Goal: Task Accomplishment & Management: Manage account settings

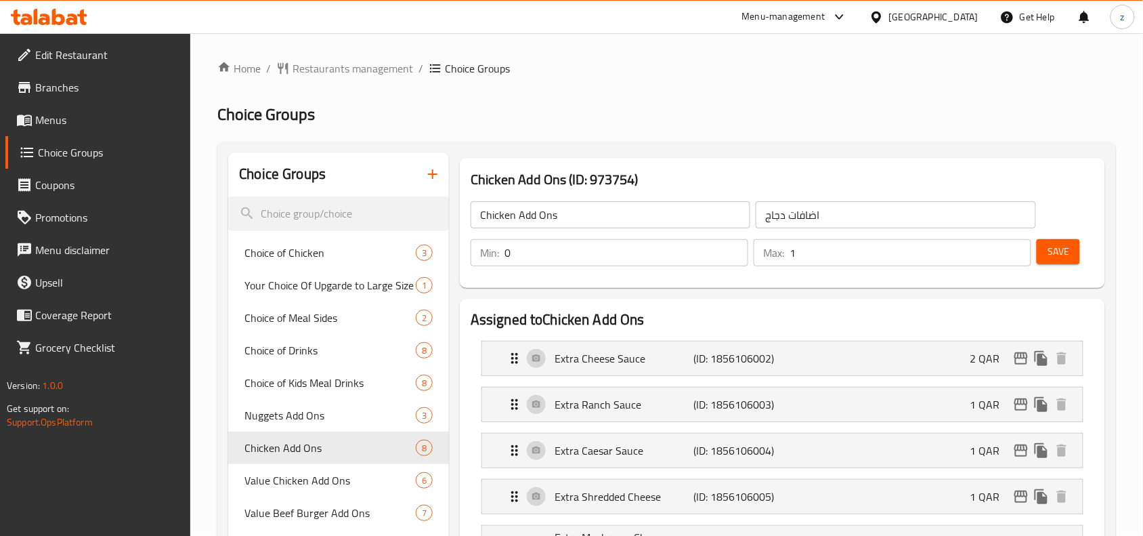
click at [332, 73] on span "Restaurants management" at bounding box center [353, 68] width 121 height 16
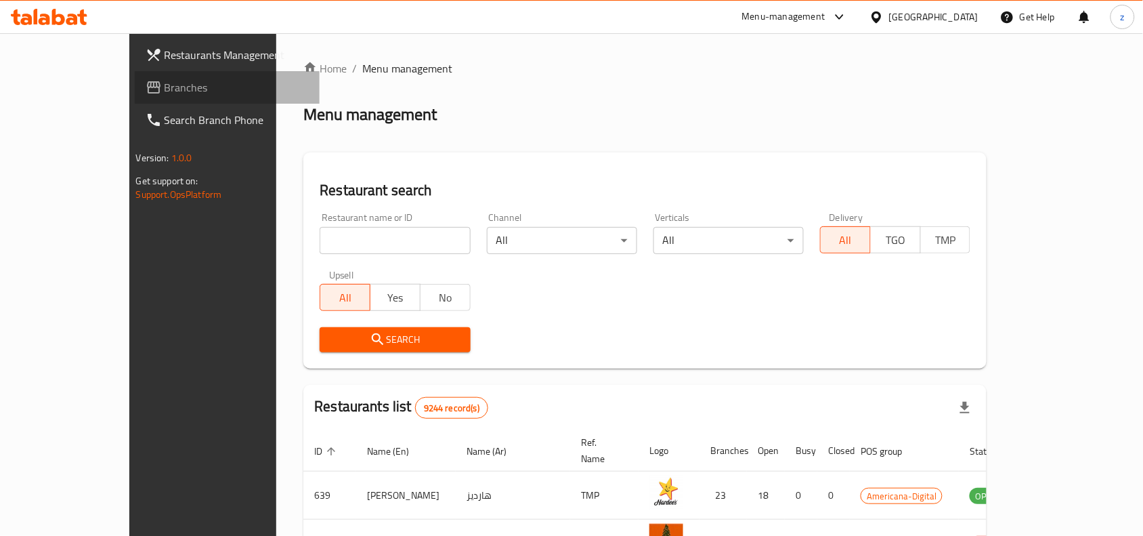
click at [165, 91] on span "Branches" at bounding box center [237, 87] width 145 height 16
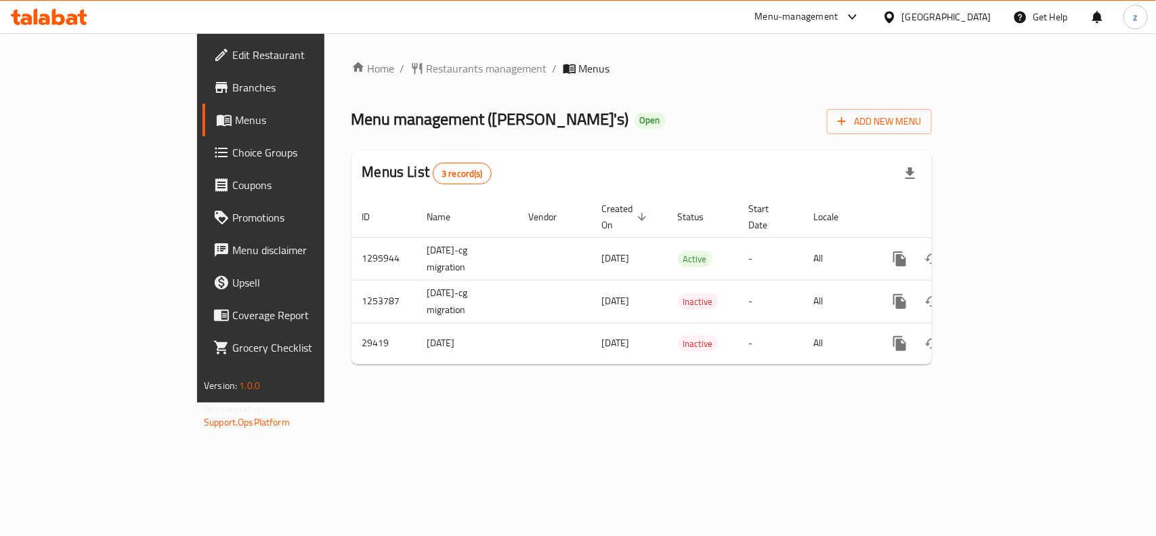
click at [232, 150] on span "Choice Groups" at bounding box center [305, 152] width 147 height 16
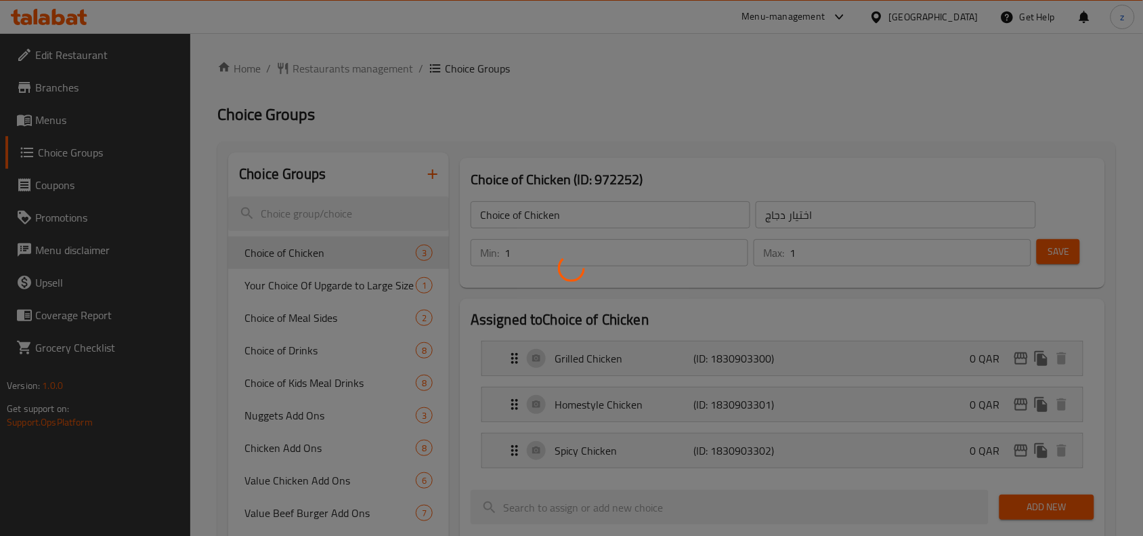
click at [336, 280] on div at bounding box center [571, 268] width 1143 height 536
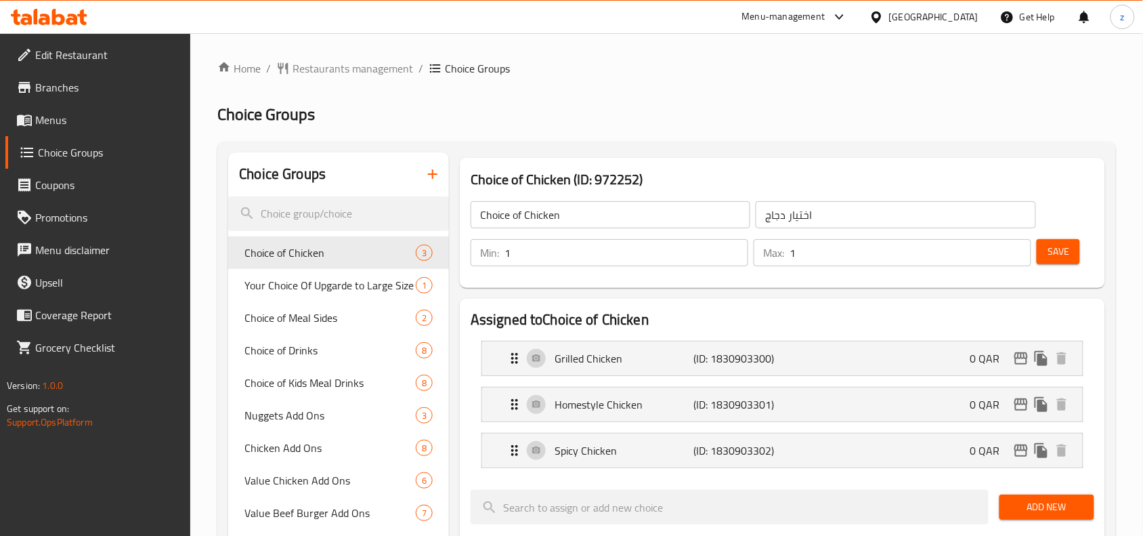
click at [342, 289] on div at bounding box center [571, 268] width 1143 height 536
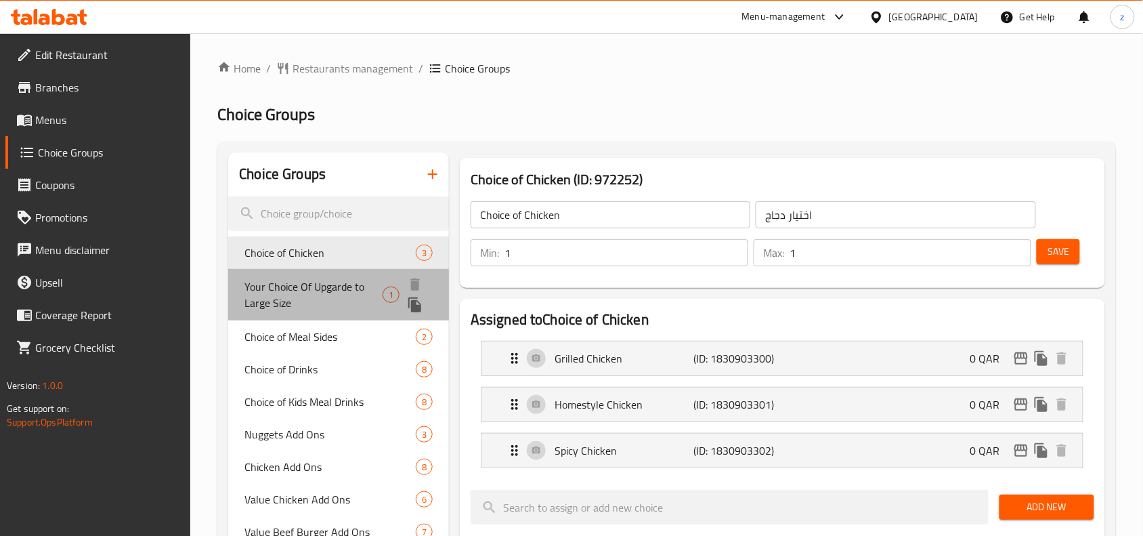
click at [316, 289] on span "Your Choice Of Upgarde to Large Size" at bounding box center [313, 294] width 138 height 33
type input "Your Choice Of Upgarde to Large Size"
type input "اختيارك للترقية إلى حجم كبير"
type input "0"
